Goal: Check status

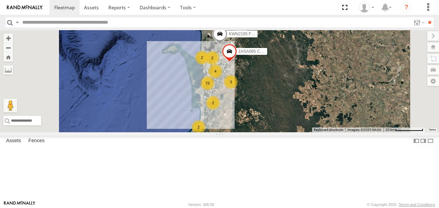
select select "**********"
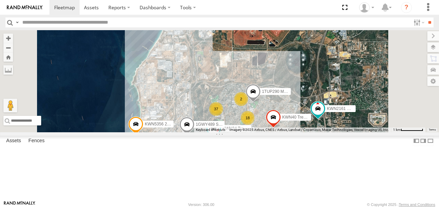
drag, startPoint x: 294, startPoint y: 125, endPoint x: 269, endPoint y: 97, distance: 37.7
click at [270, 97] on div "KWN2185 Facil. Cleaning 1HSA085 Coor. [DOMAIN_NAME] 1HQN974 Manager buil.Serv K…" at bounding box center [219, 81] width 439 height 102
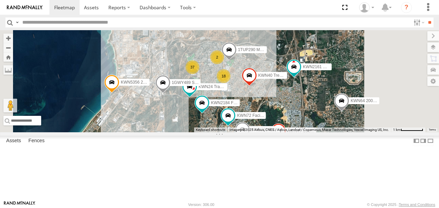
drag, startPoint x: 257, startPoint y: 109, endPoint x: 253, endPoint y: 100, distance: 10.5
click at [253, 100] on div "KWN2185 Facil. Cleaning 1HSA085 Coor. [DOMAIN_NAME] 1HQN974 Manager buil.Serv K…" at bounding box center [219, 81] width 439 height 102
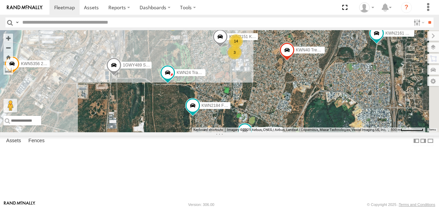
drag, startPoint x: 285, startPoint y: 123, endPoint x: 245, endPoint y: 124, distance: 40.5
click at [245, 124] on div "KWN2185 Facil. Cleaning 1HSA085 Coor. [DOMAIN_NAME] 1HQN974 Manager buil.Serv K…" at bounding box center [219, 81] width 439 height 102
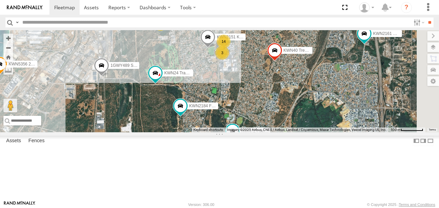
drag, startPoint x: 285, startPoint y: 124, endPoint x: 248, endPoint y: 124, distance: 37.1
click at [248, 124] on div "KWN2185 Facil. Cleaning 1HSA085 Coor. [DOMAIN_NAME] 1HQN974 Manager buil.Serv K…" at bounding box center [219, 81] width 439 height 102
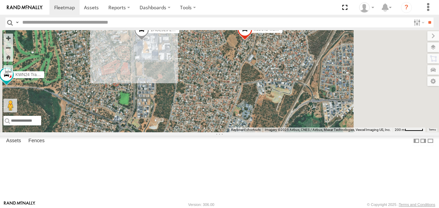
scroll to position [755, 0]
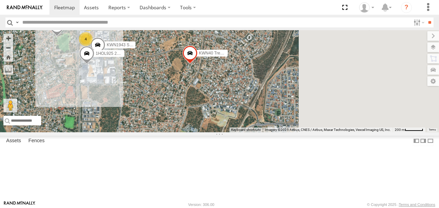
drag, startPoint x: 257, startPoint y: 102, endPoint x: 202, endPoint y: 126, distance: 60.4
click at [202, 126] on div "KWN2185 Facil. Cleaning 1HSA085 Coor. [DOMAIN_NAME] 1HQN974 Manager buil.Serv K…" at bounding box center [219, 81] width 439 height 102
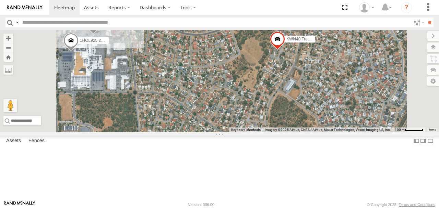
drag, startPoint x: 242, startPoint y: 112, endPoint x: 287, endPoint y: 112, distance: 45.0
click at [287, 112] on div "KWN2185 Facil. Cleaning 1HSA085 Coor. [DOMAIN_NAME] 1HQN974 Manager buil.Serv K…" at bounding box center [219, 81] width 439 height 102
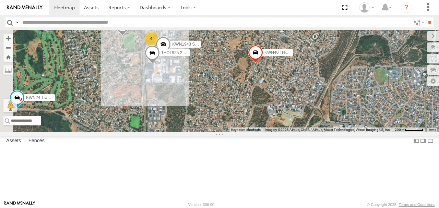
drag, startPoint x: 265, startPoint y: 112, endPoint x: 281, endPoint y: 112, distance: 16.5
click at [291, 112] on div "KWN2185 Facil. Cleaning 1HSA085 Coor. [DOMAIN_NAME] 1HQN974 Manager buil.Serv K…" at bounding box center [219, 81] width 439 height 102
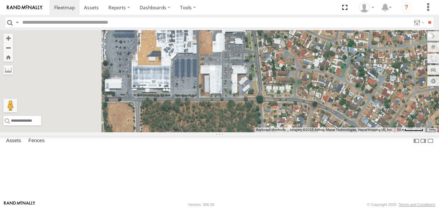
drag, startPoint x: 247, startPoint y: 115, endPoint x: 280, endPoint y: 115, distance: 32.9
click at [280, 115] on div "KWN2185 Facil. Cleaning 1HSA085 Coor. [DOMAIN_NAME] 1HQN974 Manager buil.Serv K…" at bounding box center [219, 81] width 439 height 102
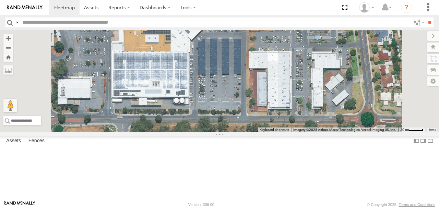
drag, startPoint x: 233, startPoint y: 113, endPoint x: 318, endPoint y: 116, distance: 85.2
click at [318, 116] on div "KWN2185 Facil. Cleaning 1HSA085 Coor. [DOMAIN_NAME] 1HQN974 Manager buil.Serv K…" at bounding box center [219, 81] width 439 height 102
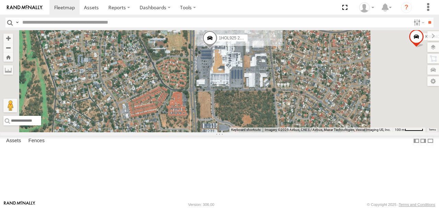
scroll to position [0, 0]
